Goal: Information Seeking & Learning: Learn about a topic

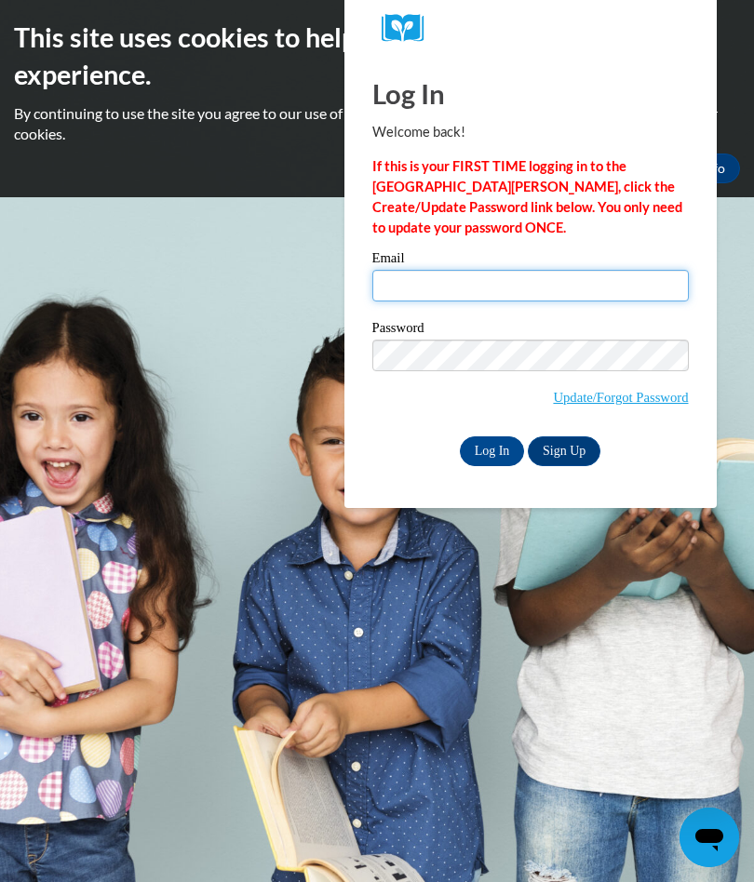
click at [443, 283] on input "Email" at bounding box center [530, 286] width 316 height 32
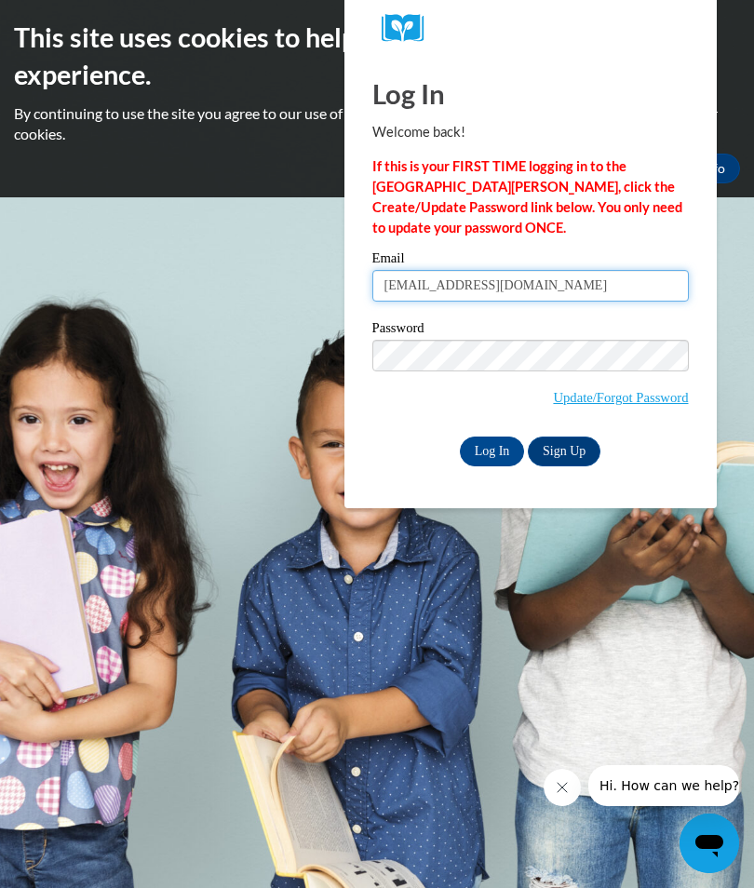
type input "rlwj1959@gmail.com"
click at [495, 451] on input "Log In" at bounding box center [492, 451] width 65 height 30
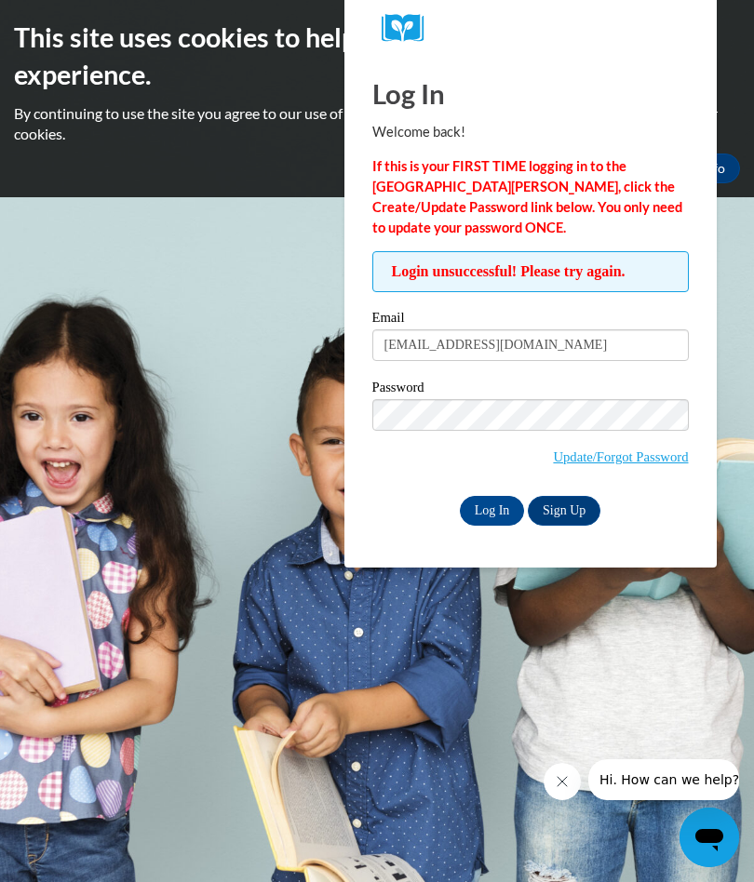
click at [515, 517] on input "Log In" at bounding box center [492, 511] width 65 height 30
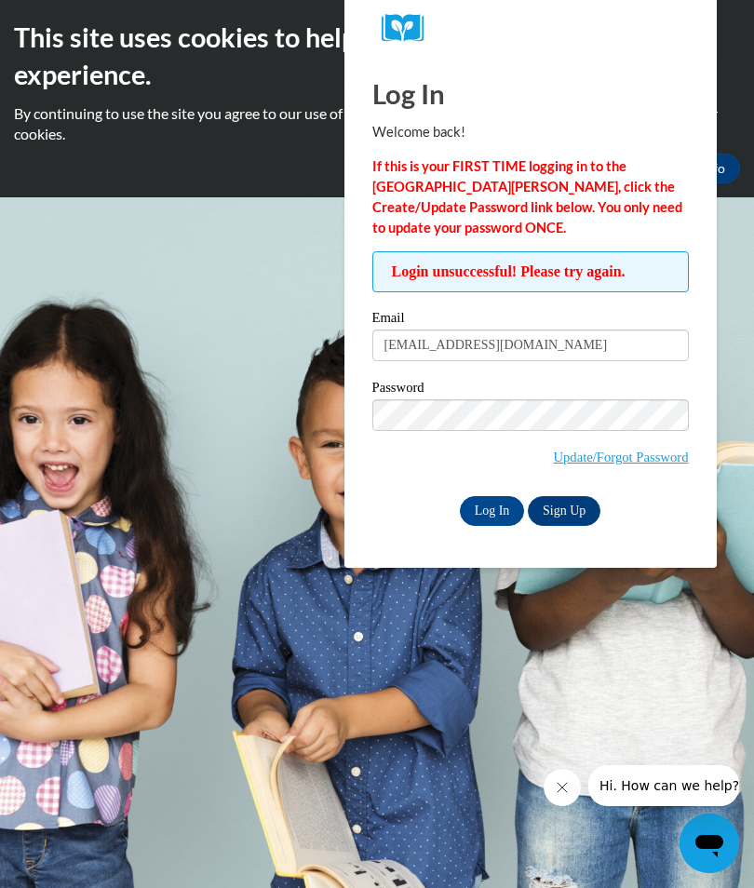
click at [298, 479] on body "This site uses cookies to help improve your learning experience. By continuing …" at bounding box center [377, 444] width 754 height 888
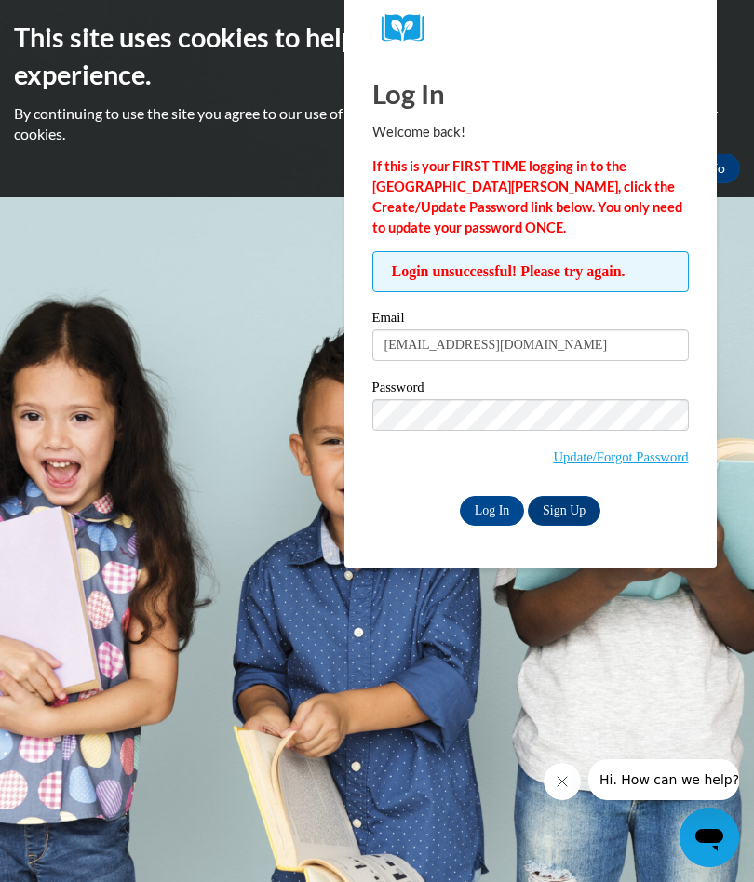
click at [515, 512] on input "Log In" at bounding box center [492, 511] width 65 height 30
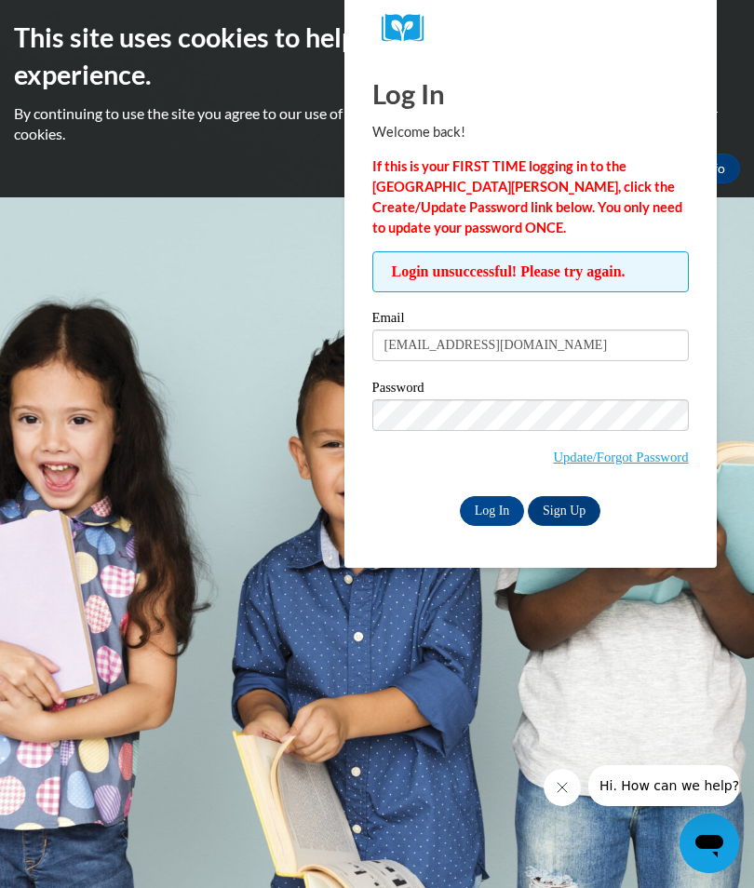
click at [494, 498] on input "Log In" at bounding box center [492, 511] width 65 height 30
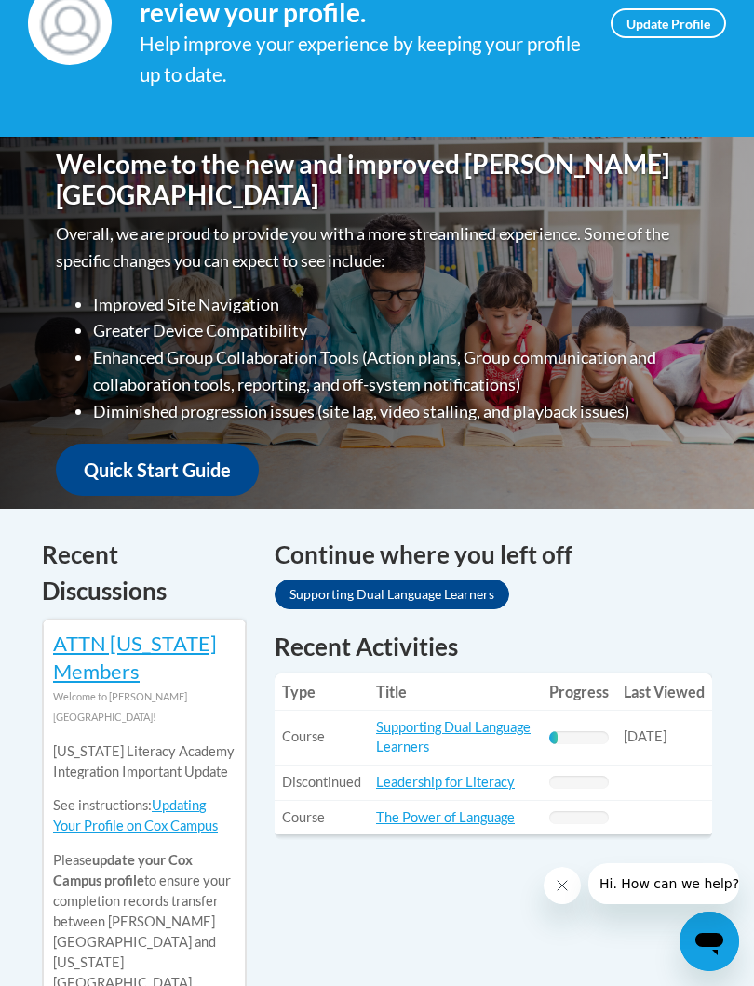
scroll to position [393, 0]
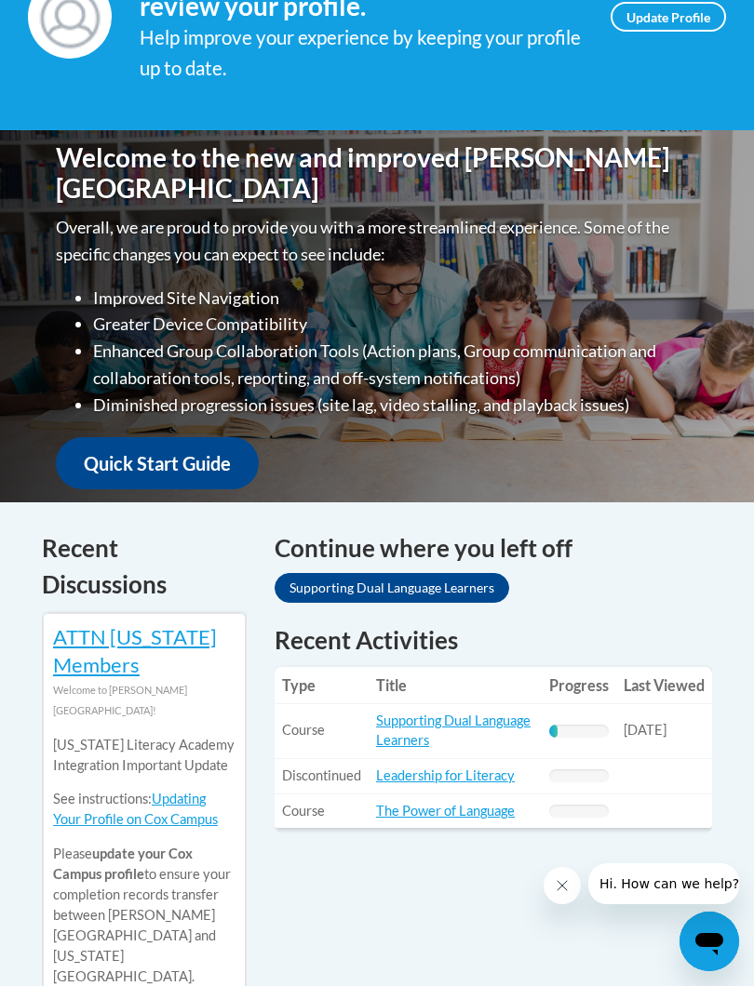
click at [484, 714] on link "Supporting Dual Language Learners" at bounding box center [453, 730] width 154 height 35
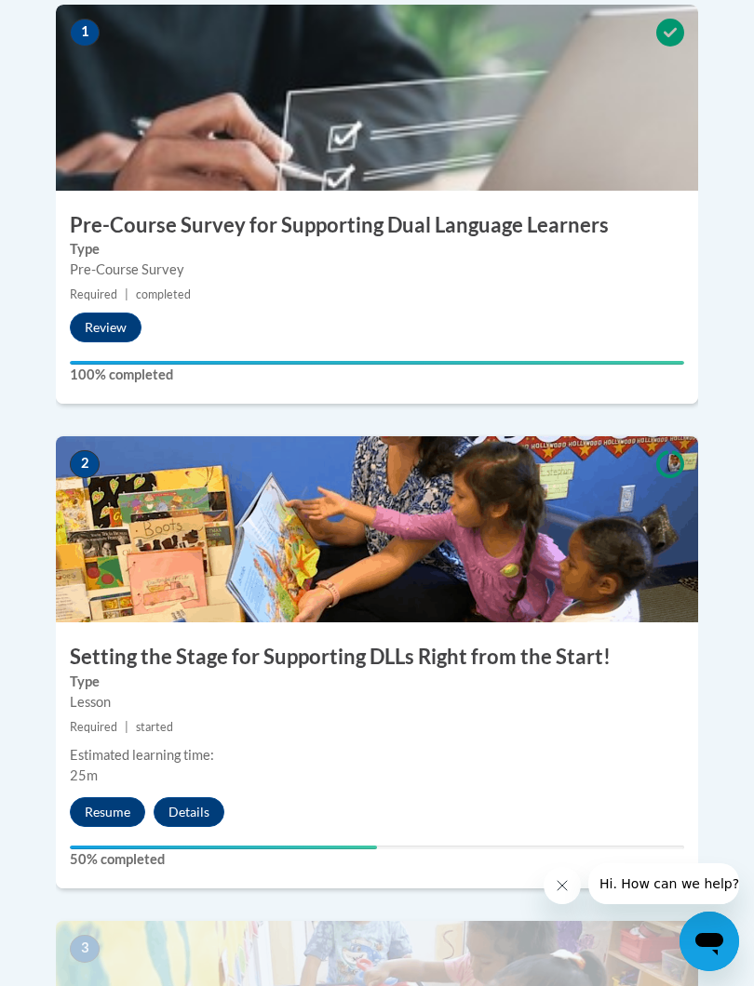
scroll to position [836, 0]
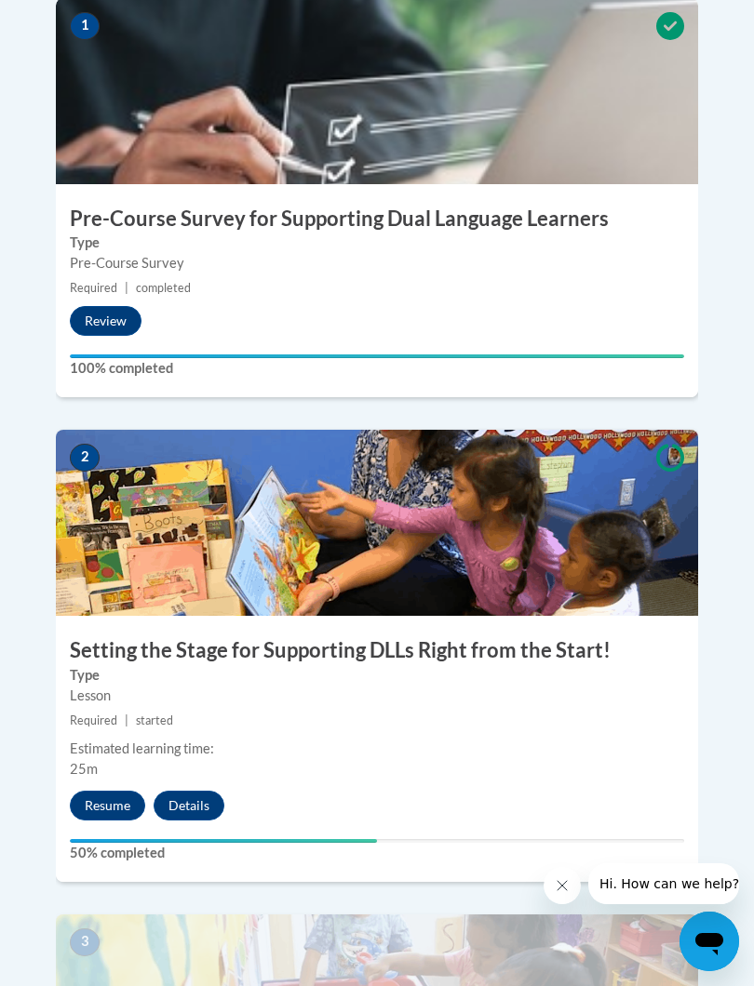
click at [117, 791] on button "Resume" at bounding box center [107, 806] width 75 height 30
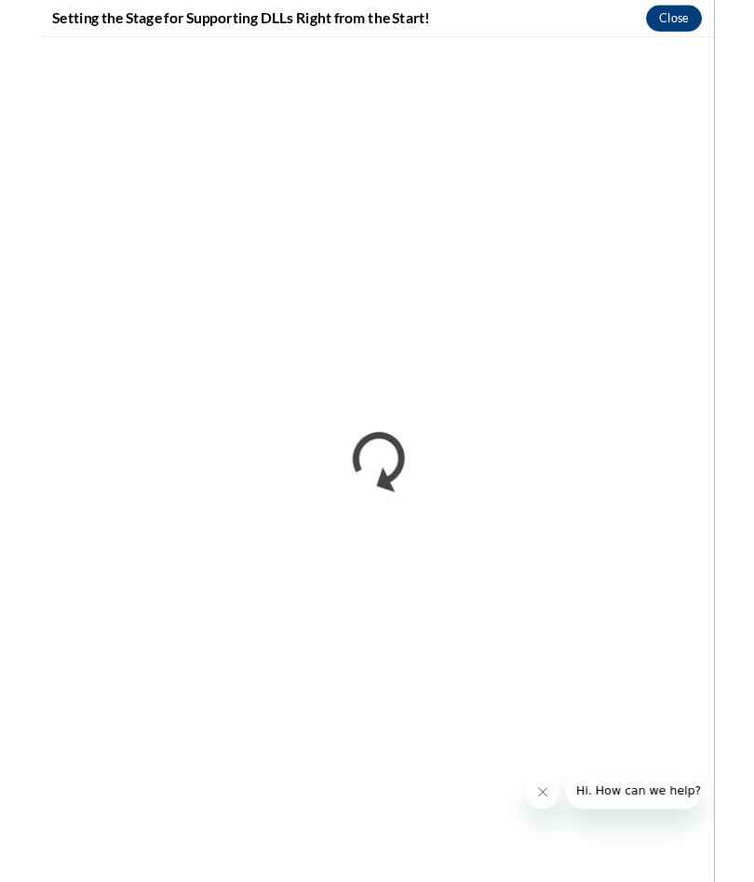
scroll to position [889, 0]
